Goal: Information Seeking & Learning: Learn about a topic

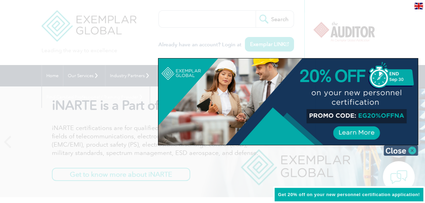
click at [409, 148] on img at bounding box center [401, 150] width 35 height 10
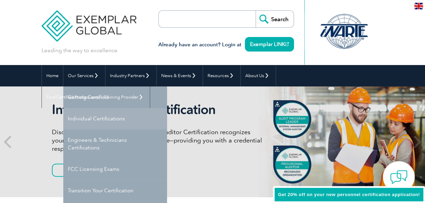
click at [91, 118] on link "Individual Certifications" at bounding box center [115, 118] width 104 height 21
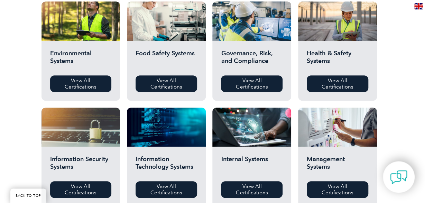
scroll to position [252, 0]
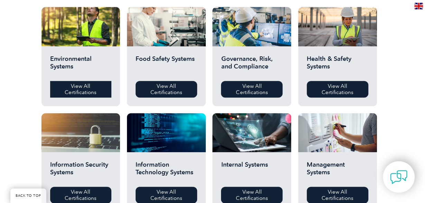
click at [57, 87] on link "View All Certifications" at bounding box center [81, 89] width 62 height 17
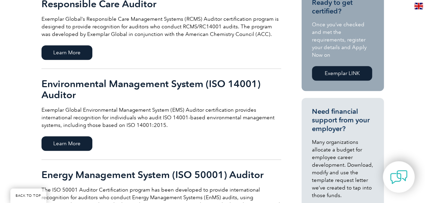
scroll to position [180, 0]
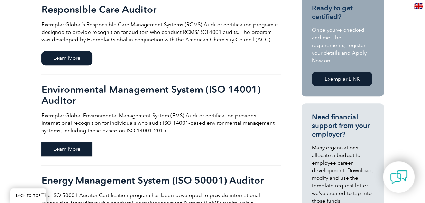
click at [79, 143] on span "Learn More" at bounding box center [67, 149] width 51 height 15
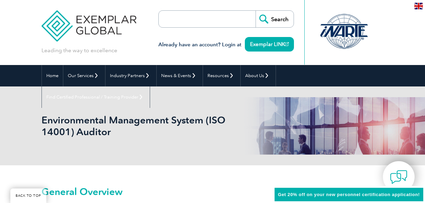
scroll to position [167, 0]
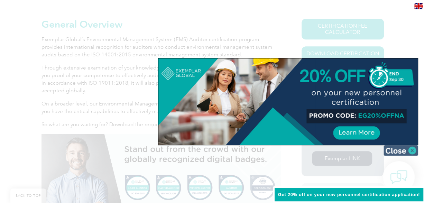
click at [395, 153] on img at bounding box center [401, 150] width 35 height 10
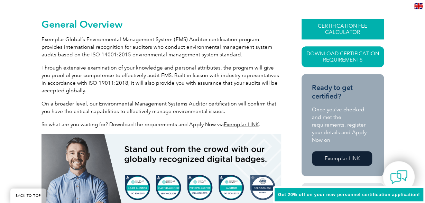
click at [325, 23] on link "CERTIFICATION FEE CALCULATOR" at bounding box center [343, 29] width 82 height 21
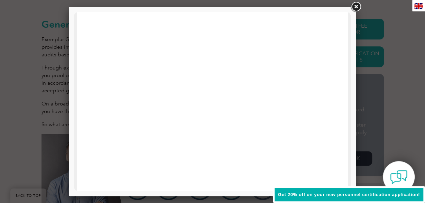
scroll to position [108, 0]
click at [354, 8] on link at bounding box center [356, 7] width 12 height 12
